Goal: Navigation & Orientation: Go to known website

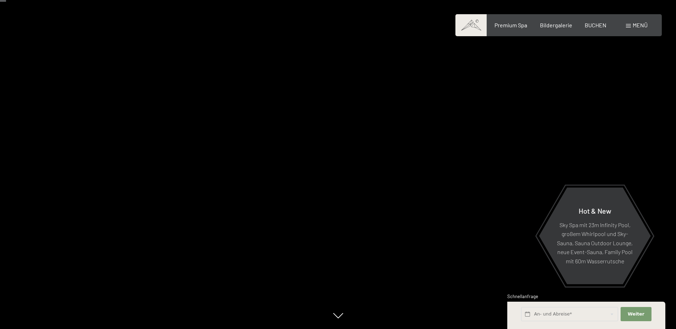
scroll to position [36, 0]
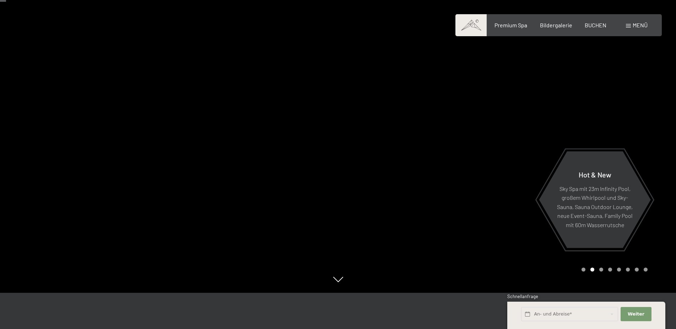
click at [422, 212] on div at bounding box center [507, 128] width 338 height 329
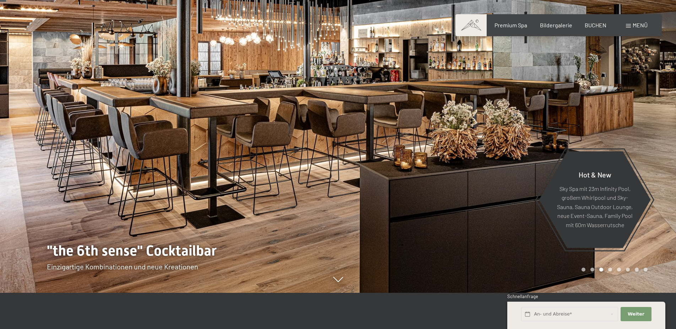
click at [422, 212] on div at bounding box center [507, 128] width 338 height 329
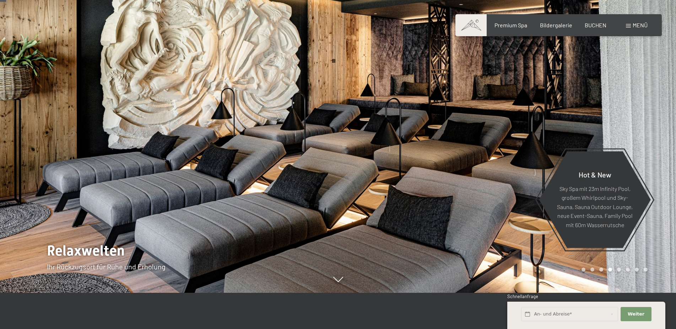
click at [422, 212] on div at bounding box center [507, 128] width 338 height 329
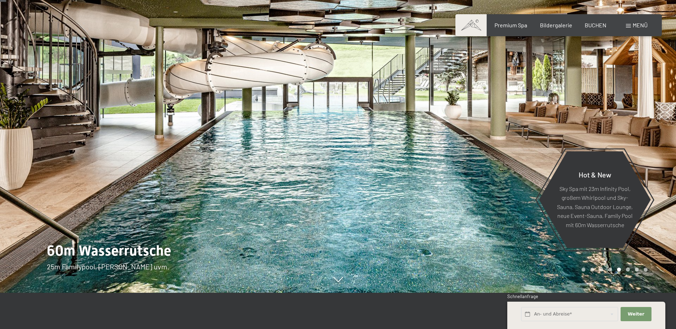
click at [422, 212] on div at bounding box center [507, 128] width 338 height 329
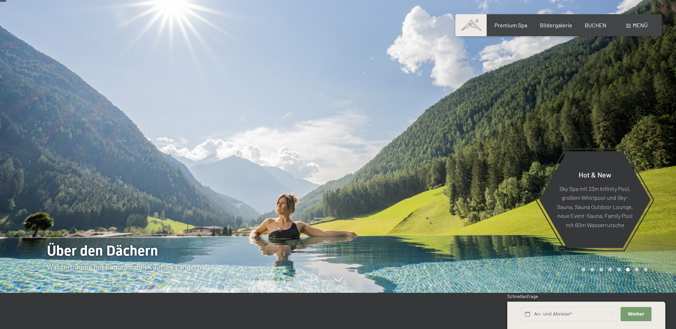
click at [422, 212] on div at bounding box center [507, 128] width 338 height 329
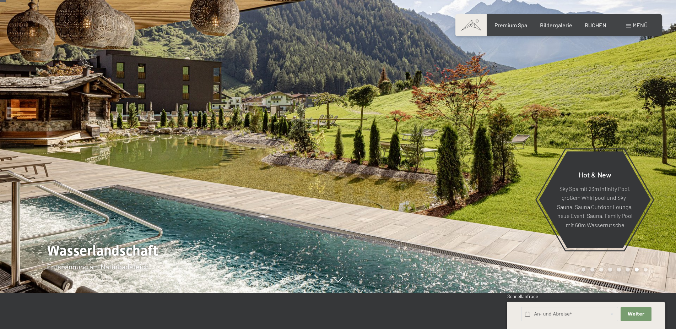
click at [338, 184] on div at bounding box center [507, 128] width 338 height 329
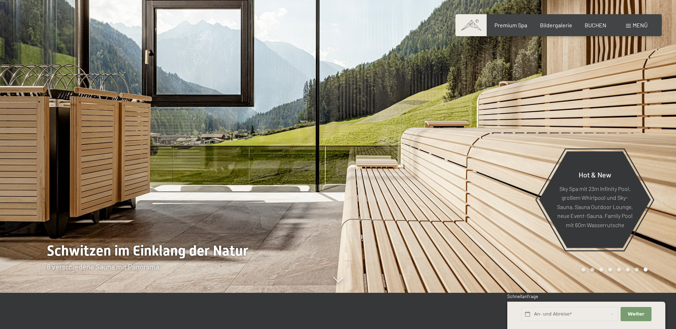
click at [338, 184] on div at bounding box center [507, 128] width 338 height 329
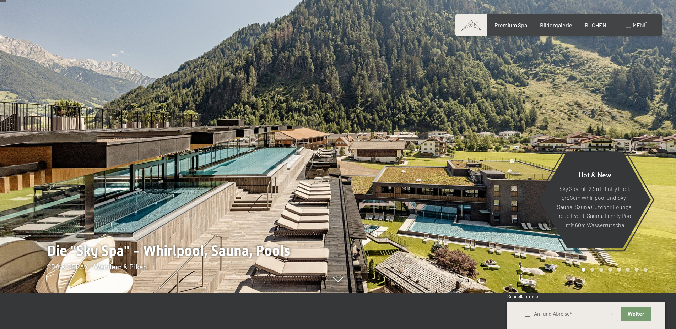
click at [640, 22] on span "Menü" at bounding box center [639, 25] width 15 height 7
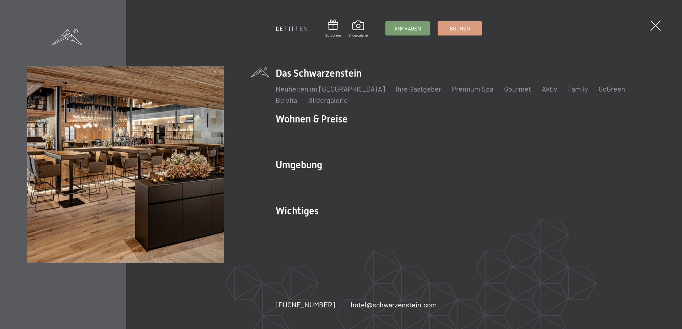
click at [292, 28] on link "IT" at bounding box center [291, 29] width 5 height 8
